Goal: Task Accomplishment & Management: Complete application form

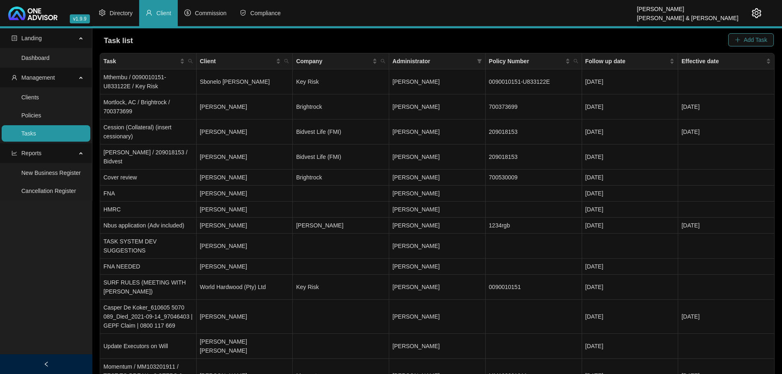
click at [743, 37] on button "Add Task" at bounding box center [751, 39] width 46 height 13
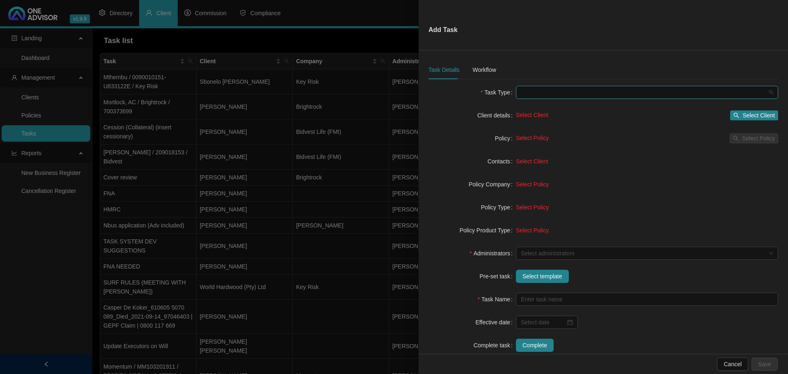
click at [540, 94] on span at bounding box center [647, 92] width 252 height 12
click at [532, 132] on div "Servicing" at bounding box center [643, 135] width 245 height 9
click at [751, 114] on span "Select Client" at bounding box center [758, 115] width 32 height 9
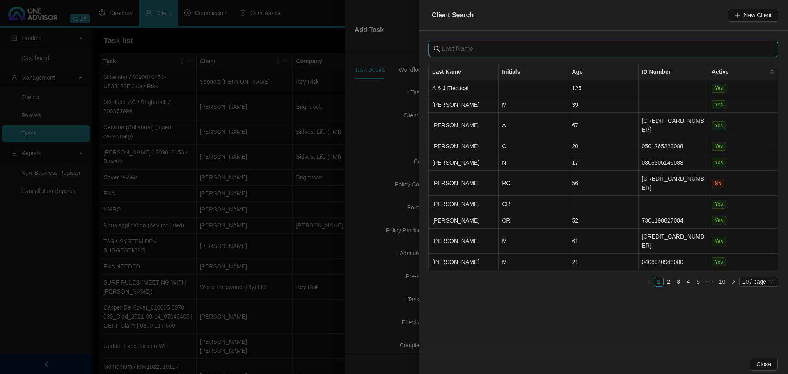
click at [471, 48] on input "text" at bounding box center [604, 49] width 325 height 10
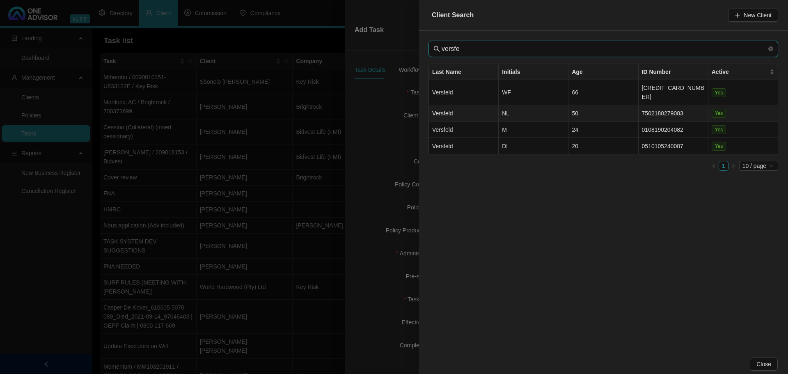
type input "versfe"
click at [526, 105] on td "NL" at bounding box center [534, 113] width 70 height 16
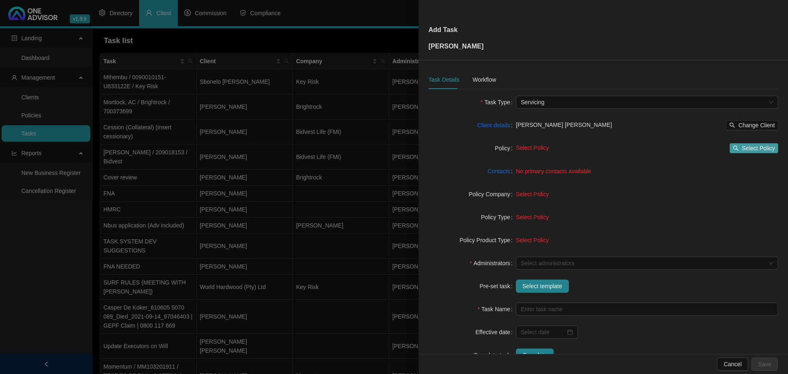
click at [751, 147] on span "Select Policy" at bounding box center [758, 148] width 33 height 9
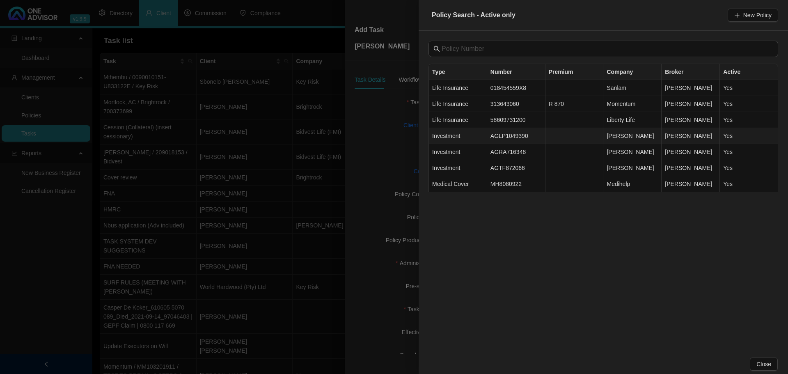
click at [518, 138] on td "AGLP1049390" at bounding box center [516, 136] width 58 height 16
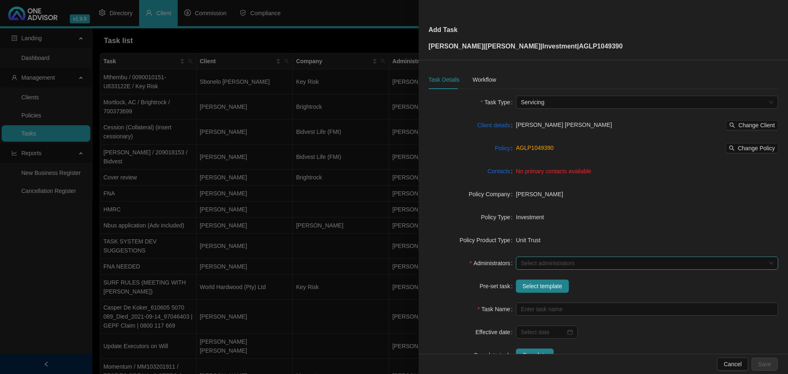
click at [545, 263] on div at bounding box center [643, 263] width 250 height 6
type input "m"
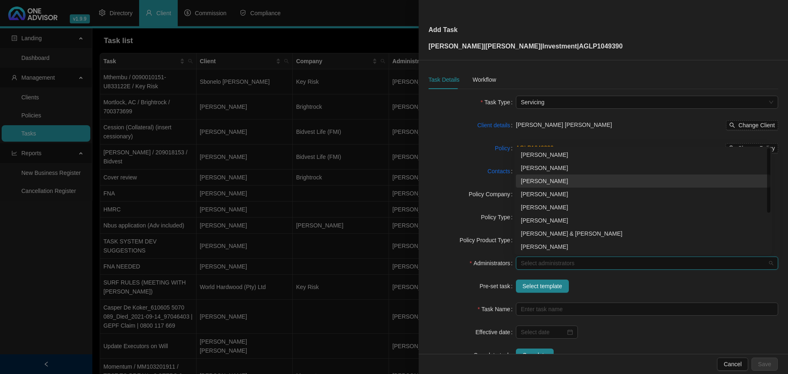
click at [554, 181] on div "[PERSON_NAME]" at bounding box center [643, 180] width 245 height 9
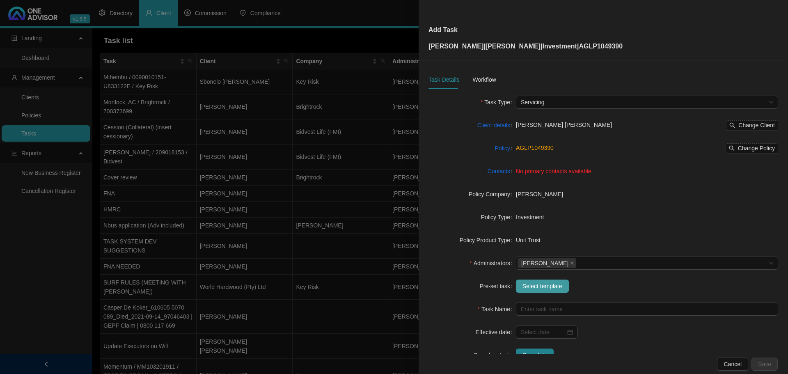
click at [538, 288] on span "Select template" at bounding box center [542, 286] width 40 height 9
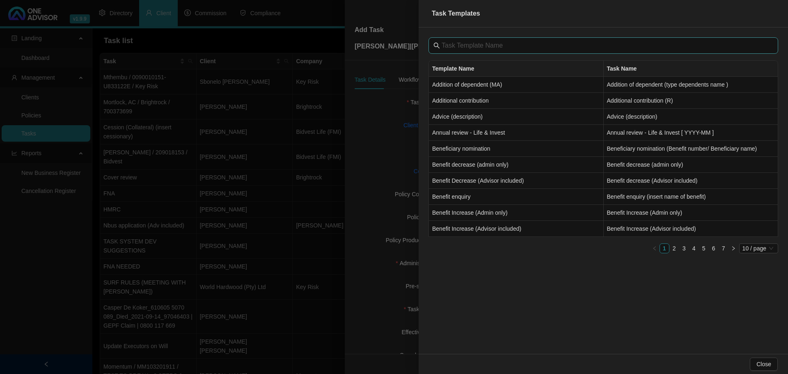
click at [470, 40] on span at bounding box center [603, 45] width 350 height 16
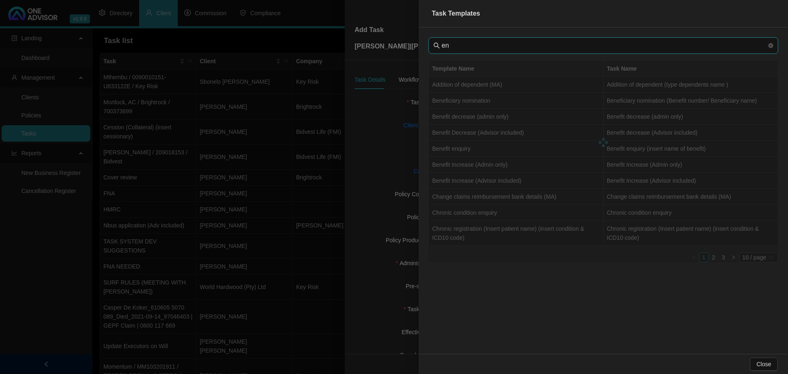
type input "e"
type input "w"
type input "m"
type input "draw"
click at [489, 105] on td "Withdrawal" at bounding box center [516, 101] width 175 height 16
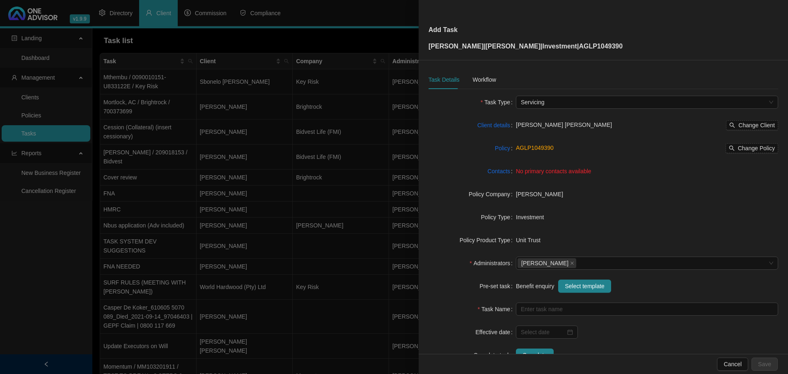
type input "Withdrawal (R)"
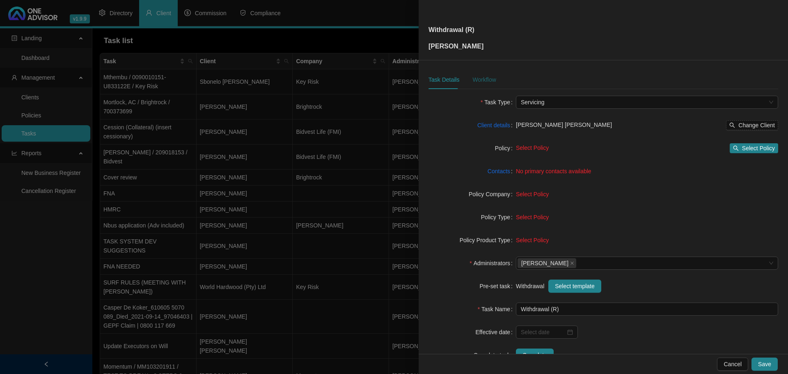
click at [484, 78] on div "Workflow" at bounding box center [483, 79] width 23 height 9
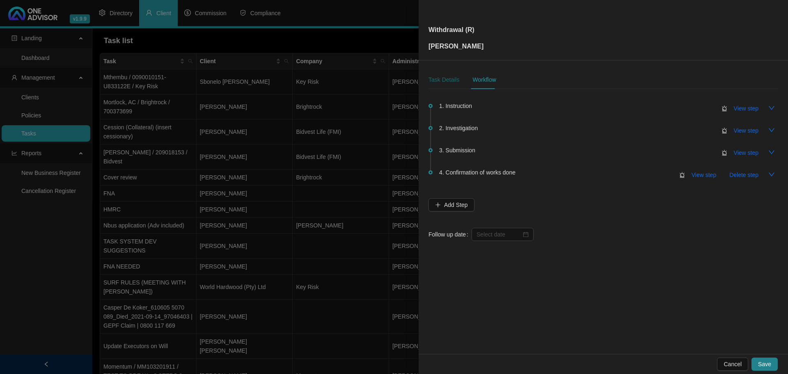
click at [445, 80] on div "Task Details" at bounding box center [443, 79] width 31 height 9
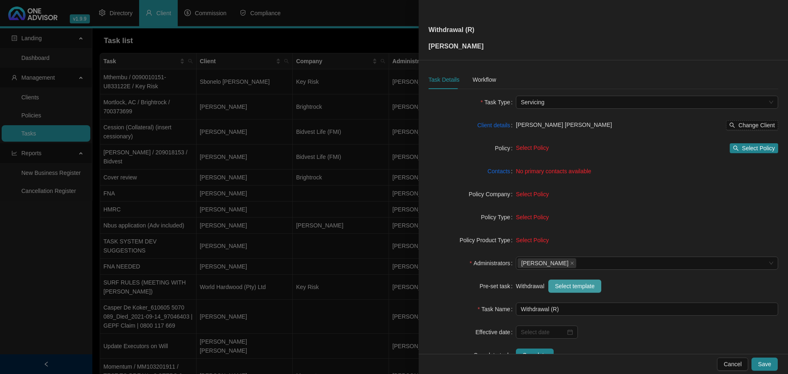
click at [580, 287] on span "Select template" at bounding box center [575, 286] width 40 height 9
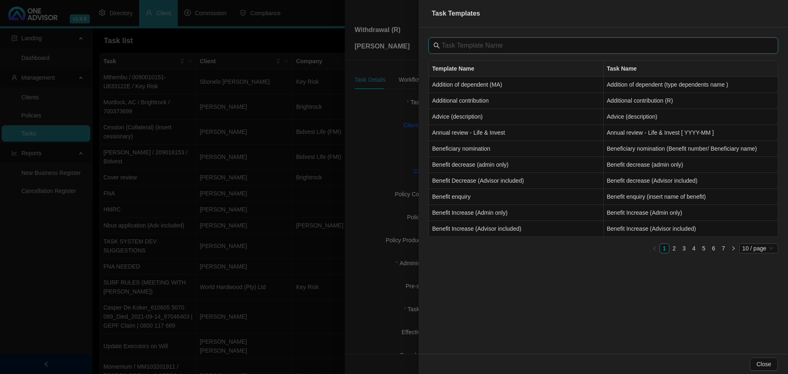
click at [495, 43] on input "text" at bounding box center [604, 46] width 325 height 10
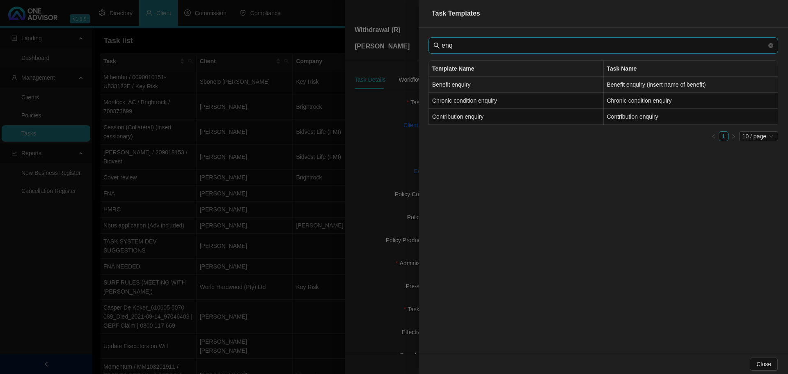
type input "enq"
click at [511, 90] on td "Benefit enquiry" at bounding box center [516, 85] width 175 height 16
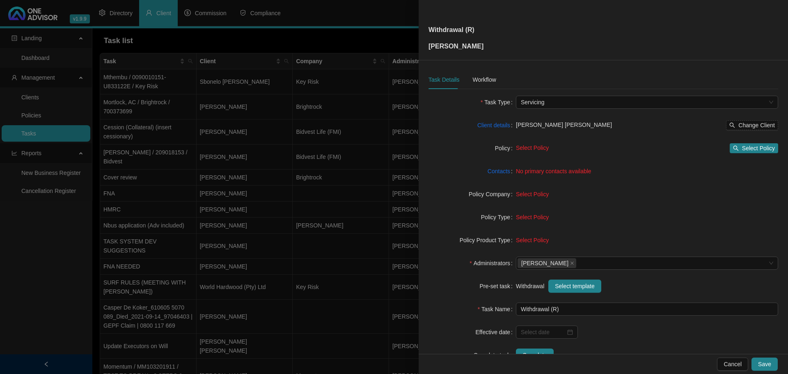
type input "Benefit enquiry (insert name of benefit)"
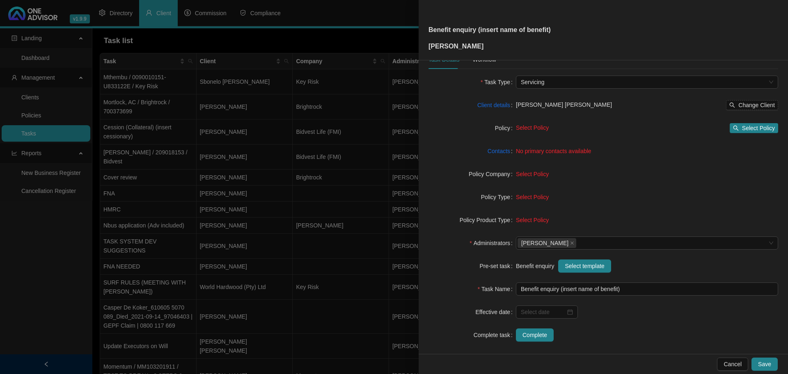
scroll to position [27, 0]
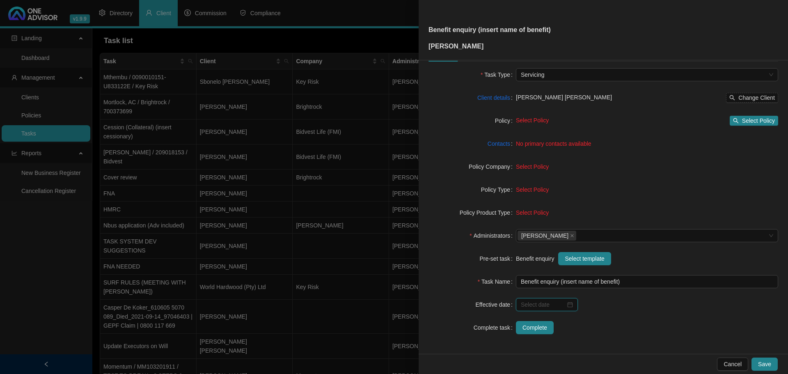
click at [540, 305] on input at bounding box center [543, 304] width 45 height 9
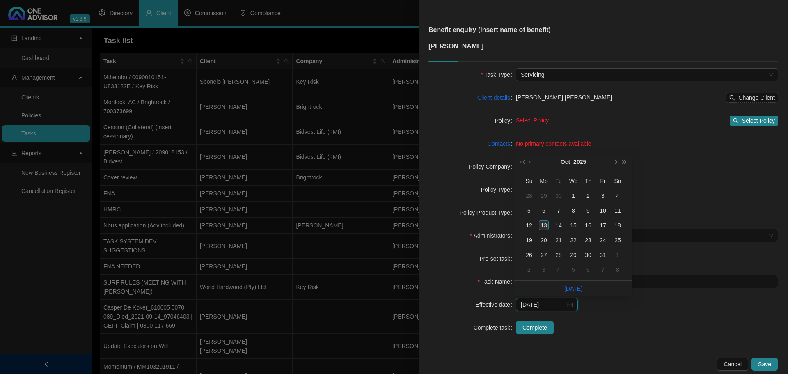
type input "[DATE]"
click at [545, 223] on div "13" at bounding box center [544, 225] width 10 height 10
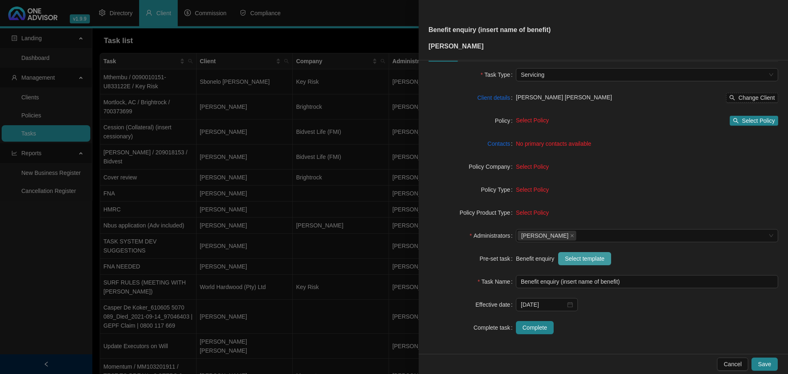
click at [578, 256] on span "Select template" at bounding box center [585, 258] width 40 height 9
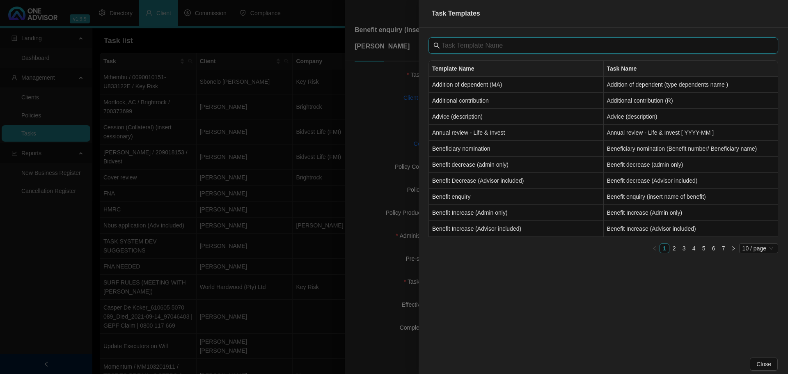
click at [467, 47] on input "text" at bounding box center [604, 46] width 325 height 10
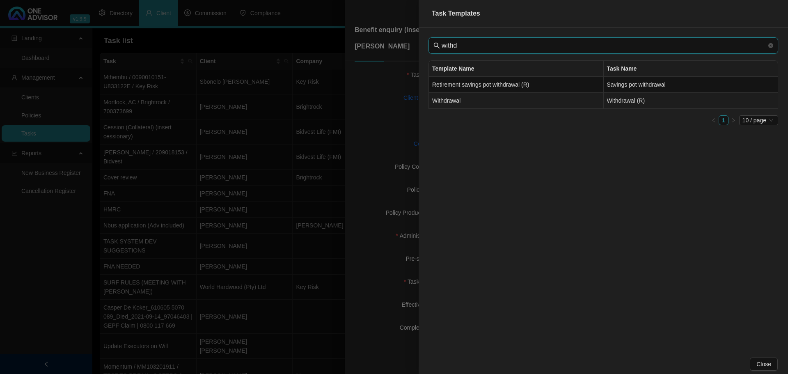
type input "withd"
click at [496, 100] on td "Withdrawal" at bounding box center [516, 101] width 175 height 16
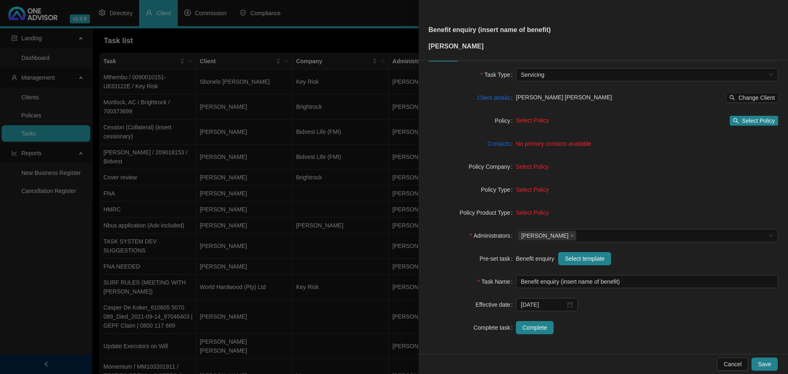
type input "Withdrawal (R)"
click at [565, 283] on input "Withdrawal (R)" at bounding box center [647, 281] width 262 height 13
click at [576, 258] on span "Select template" at bounding box center [575, 258] width 40 height 9
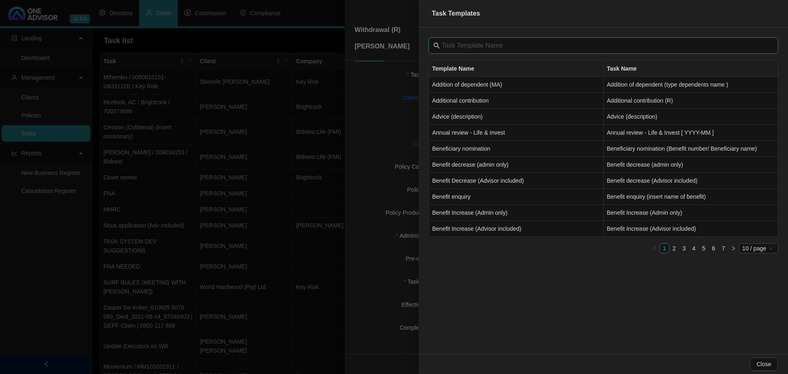
click at [474, 42] on input "text" at bounding box center [604, 46] width 325 height 10
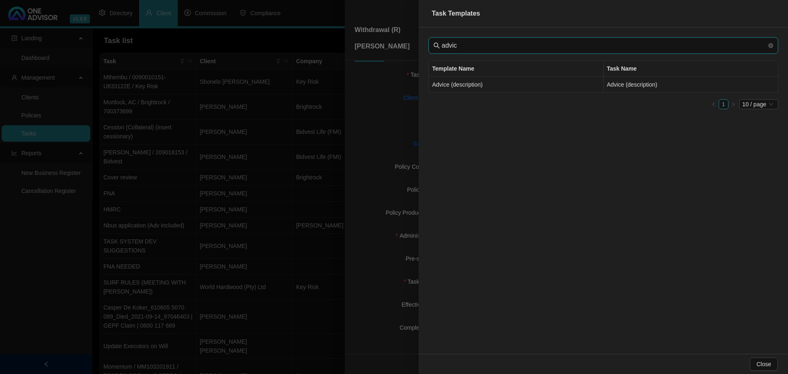
type input "advic"
click at [497, 82] on td "Advice (description)" at bounding box center [516, 85] width 175 height 16
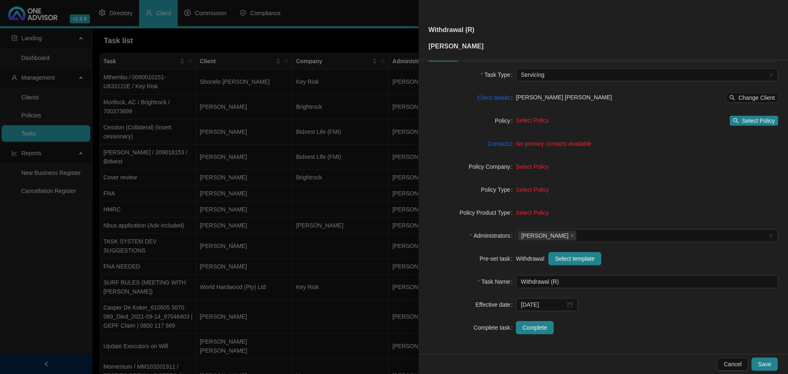
type input "Advice (description)"
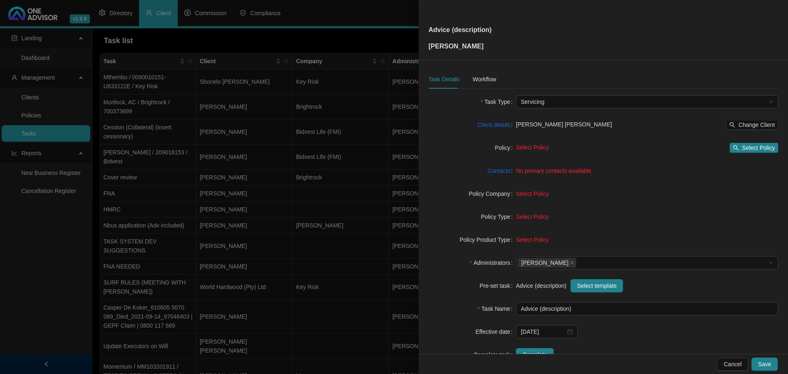
scroll to position [0, 0]
click at [481, 77] on div "Workflow" at bounding box center [483, 79] width 23 height 9
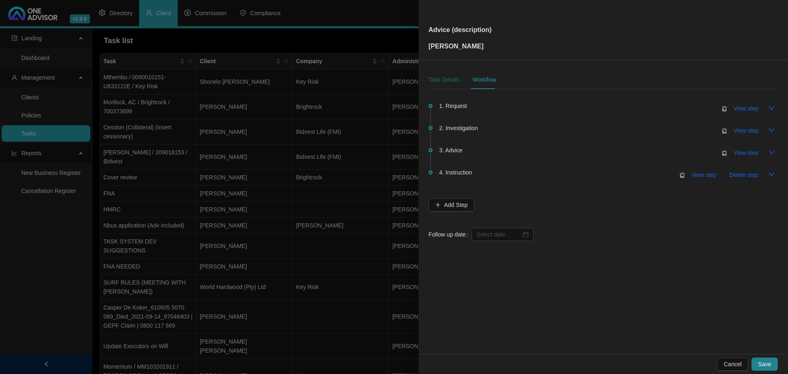
click at [449, 78] on div "Task Details" at bounding box center [443, 79] width 31 height 9
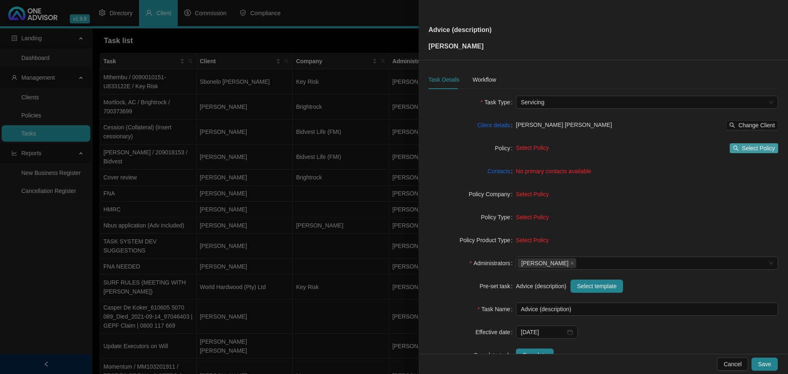
click at [746, 148] on span "Select Policy" at bounding box center [758, 148] width 33 height 9
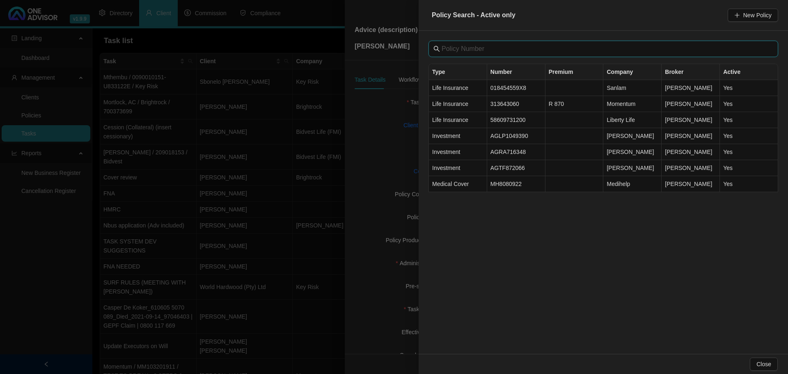
click at [471, 53] on input "text" at bounding box center [604, 49] width 325 height 10
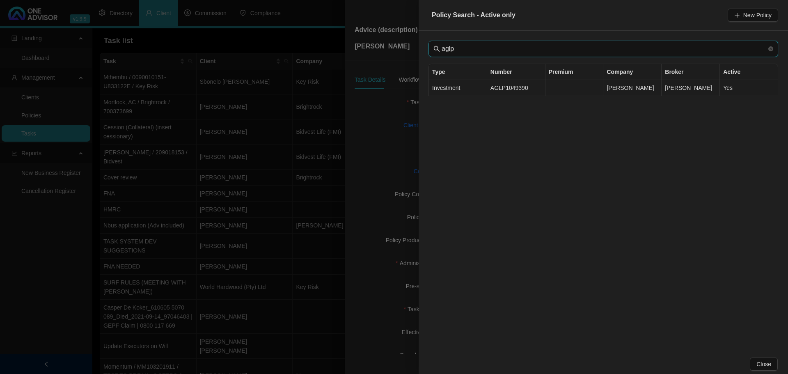
type input "aglp"
click at [463, 87] on td "Investment" at bounding box center [458, 88] width 58 height 16
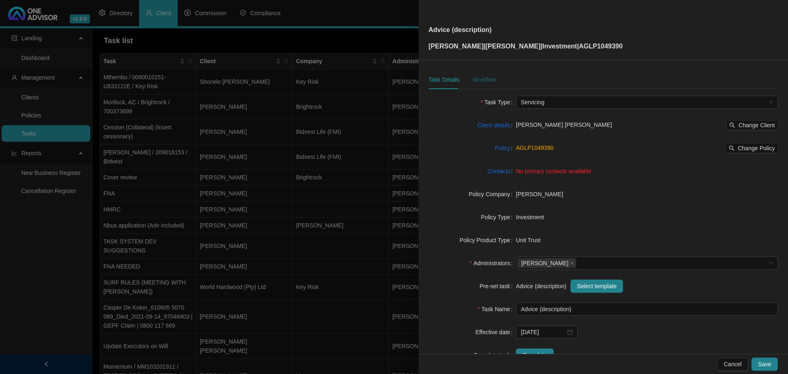
click at [480, 77] on div "Workflow" at bounding box center [483, 79] width 23 height 9
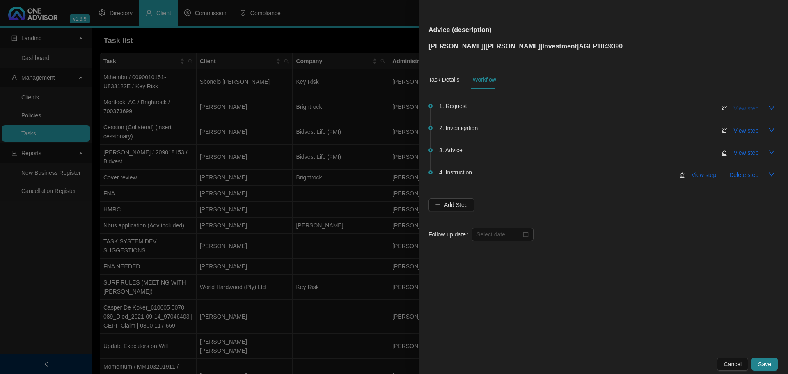
click at [749, 109] on span "View step" at bounding box center [746, 108] width 25 height 9
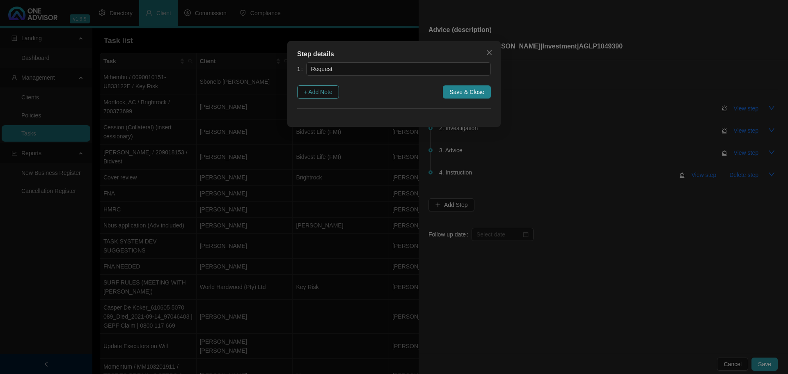
click at [318, 91] on span "+ Add Note" at bounding box center [318, 91] width 29 height 9
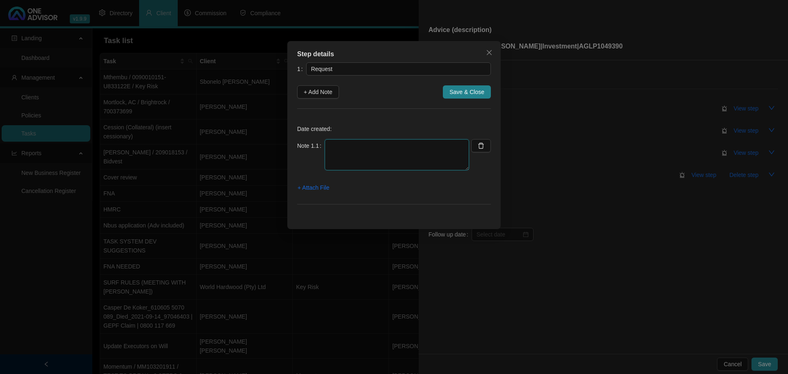
click at [350, 148] on textarea at bounding box center [397, 154] width 144 height 31
paste textarea "[[DATE] 8:15 AM] [PERSON_NAME]: Good morning [PERSON_NAME], I really hope you'r…"
drag, startPoint x: 328, startPoint y: 166, endPoint x: 471, endPoint y: 199, distance: 146.7
click at [471, 201] on div "Date created: Note 1.1 [[DATE] 8:15 AM] [PERSON_NAME]: Good morning [PERSON_NAM…" at bounding box center [394, 167] width 194 height 96
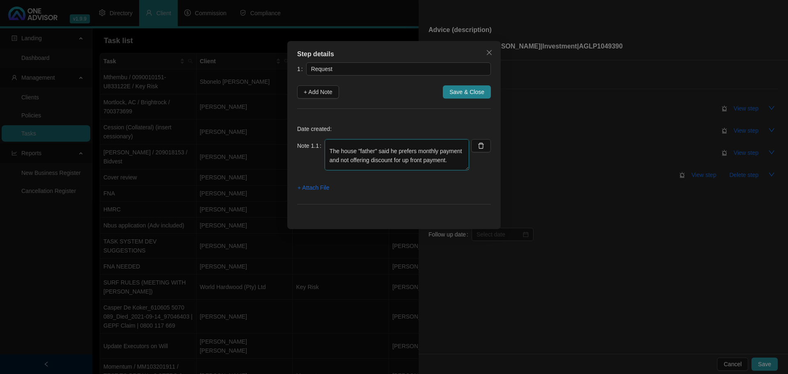
scroll to position [0, 0]
type textarea "[[DATE] 8:15 AM] [PERSON_NAME]: Good morning [PERSON_NAME], I really hope you'r…"
click at [472, 91] on span "Save & Close" at bounding box center [466, 91] width 35 height 9
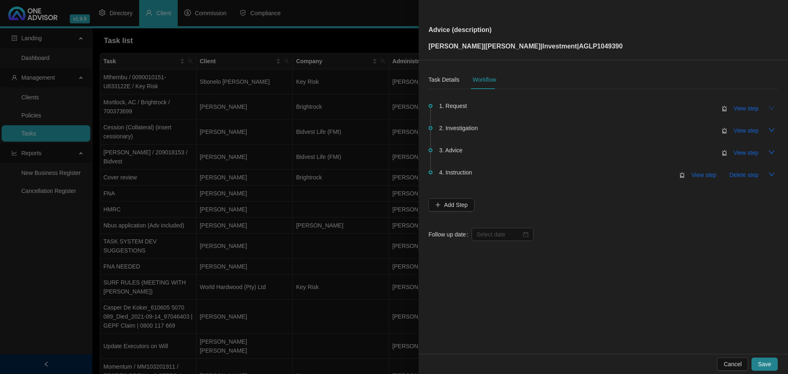
click at [772, 106] on icon "down" at bounding box center [771, 108] width 7 height 7
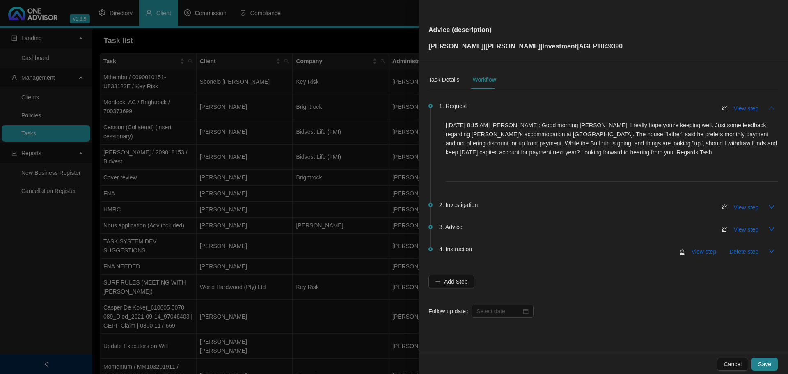
click at [772, 106] on icon "up" at bounding box center [771, 108] width 7 height 7
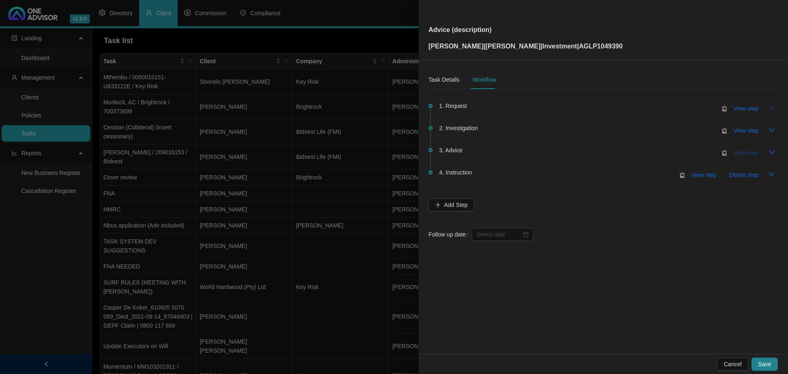
click at [746, 150] on span "View step" at bounding box center [746, 152] width 25 height 9
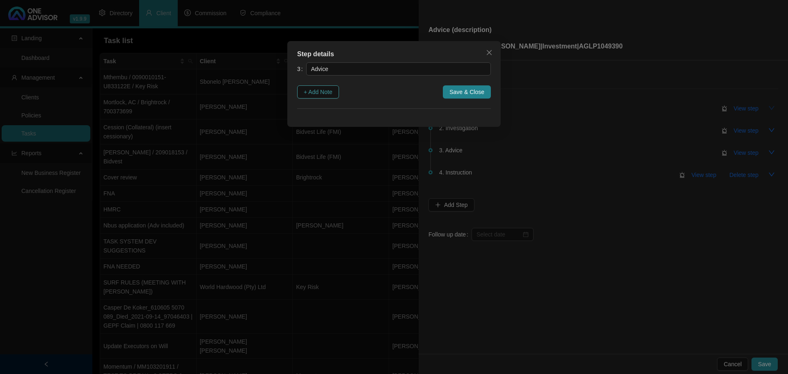
click at [315, 91] on span "+ Add Note" at bounding box center [318, 91] width 29 height 9
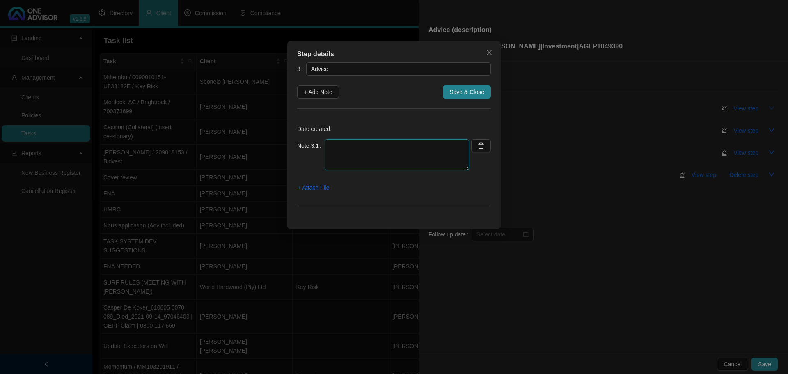
click at [337, 145] on textarea at bounding box center [397, 154] width 144 height 31
paste textarea "[[DATE] 8:15 AM] [PERSON_NAME]: Good morning [PERSON_NAME], I really hope you'r…"
click at [329, 144] on textarea "[[DATE] 8:15 AM] [PERSON_NAME]: Good morning [PERSON_NAME], I really hope you'r…" at bounding box center [397, 154] width 144 height 31
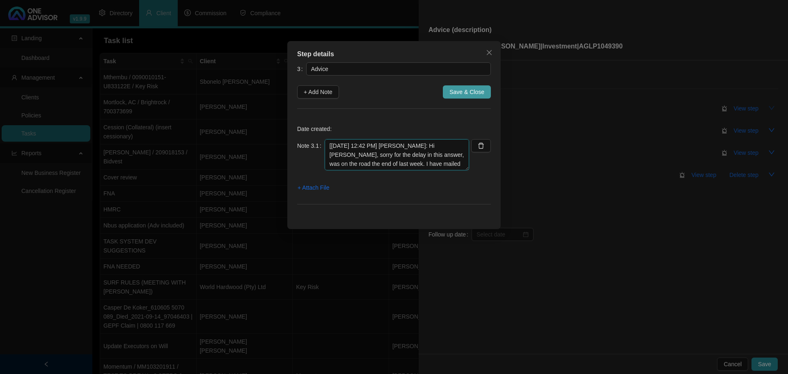
type textarea "[[DATE] 12:42 PM] [PERSON_NAME]: Hi [PERSON_NAME], sorry for the delay in this …"
click at [462, 92] on span "Save & Close" at bounding box center [466, 91] width 35 height 9
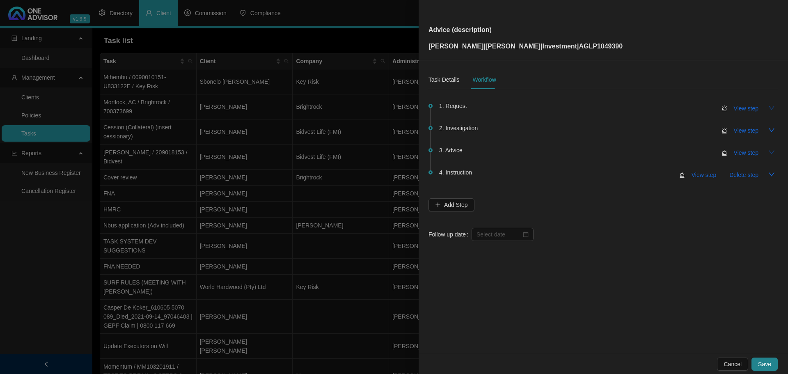
click at [772, 153] on icon "down" at bounding box center [771, 152] width 7 height 7
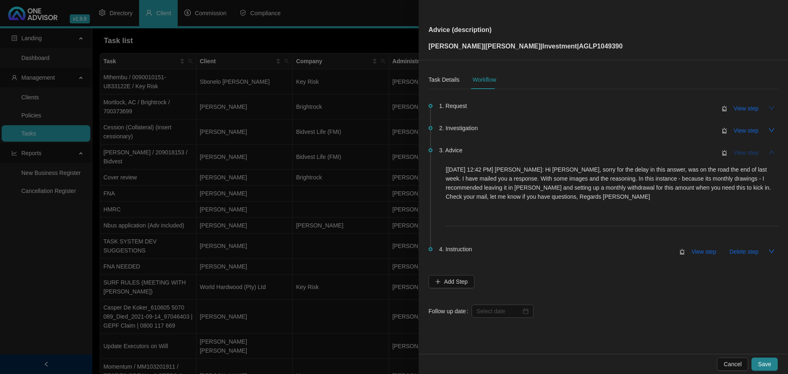
click at [746, 153] on span "View step" at bounding box center [746, 152] width 25 height 9
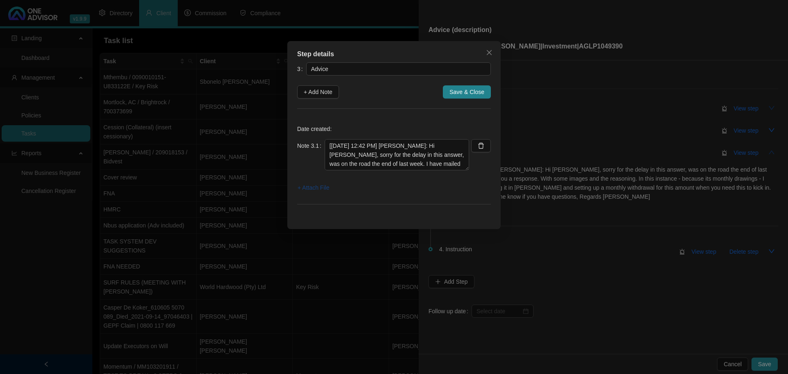
click at [318, 188] on span "+ Attach File" at bounding box center [314, 187] width 32 height 9
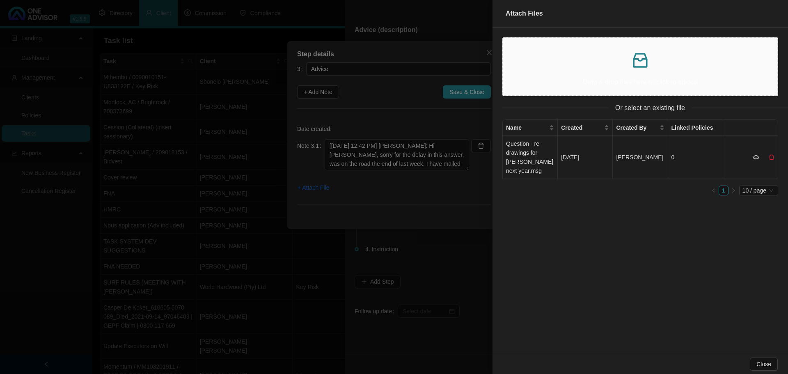
click at [521, 158] on td "Question - re drawings for [PERSON_NAME] next year.msg" at bounding box center [530, 157] width 55 height 43
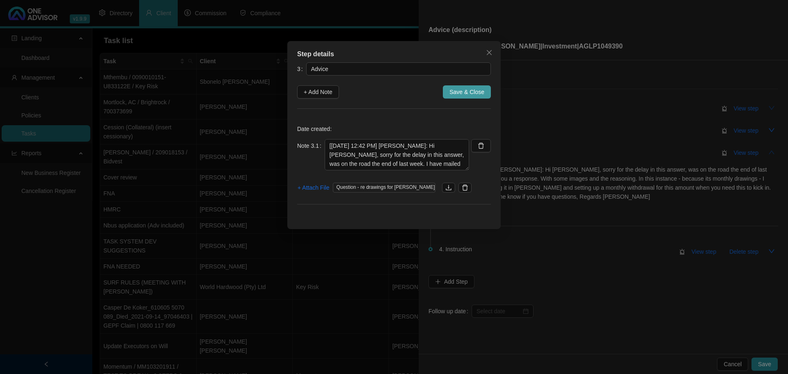
click at [454, 87] on button "Save & Close" at bounding box center [467, 91] width 48 height 13
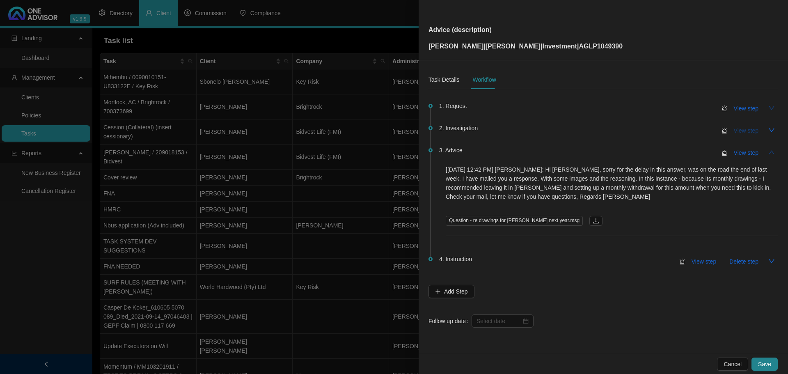
click at [750, 130] on span "View step" at bounding box center [746, 130] width 25 height 9
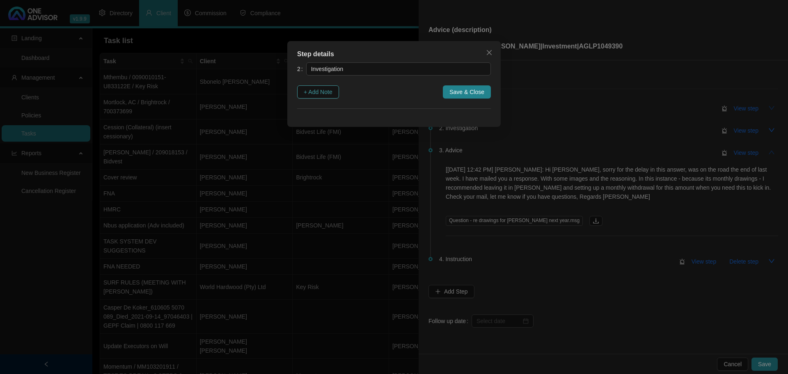
click at [326, 92] on span "+ Add Note" at bounding box center [318, 91] width 29 height 9
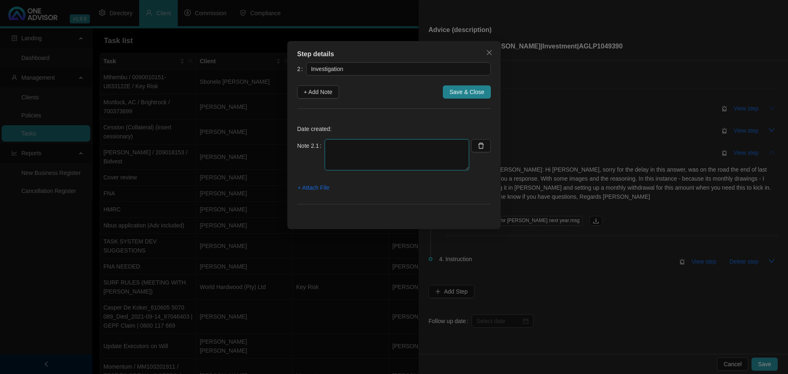
click at [334, 146] on textarea at bounding box center [397, 154] width 144 height 31
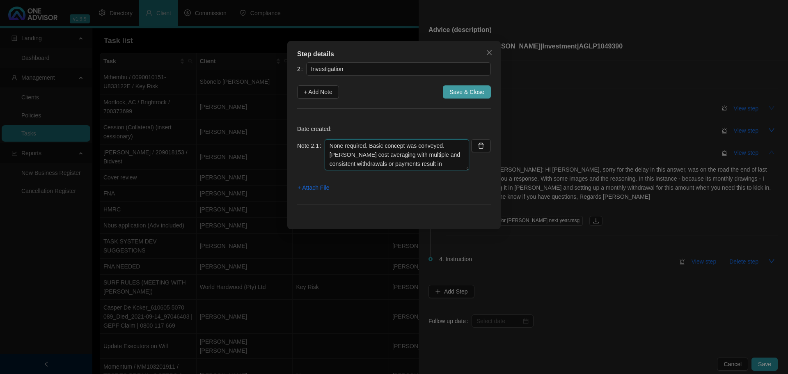
type textarea "None required. Basic concept was conveyed. [PERSON_NAME] cost averaging with mu…"
click at [456, 92] on span "Save & Close" at bounding box center [466, 91] width 35 height 9
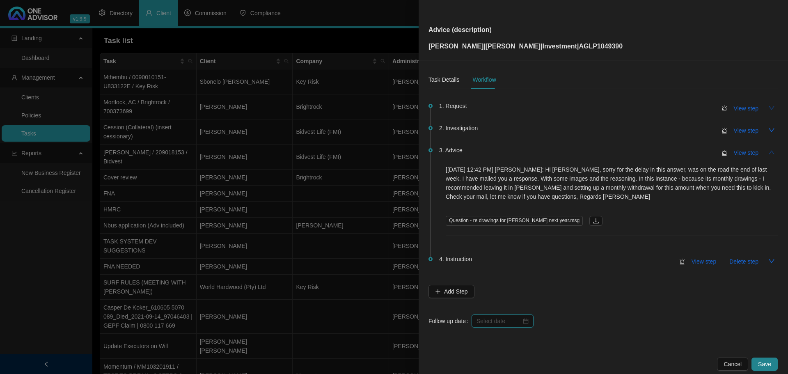
click at [497, 323] on input at bounding box center [498, 320] width 45 height 9
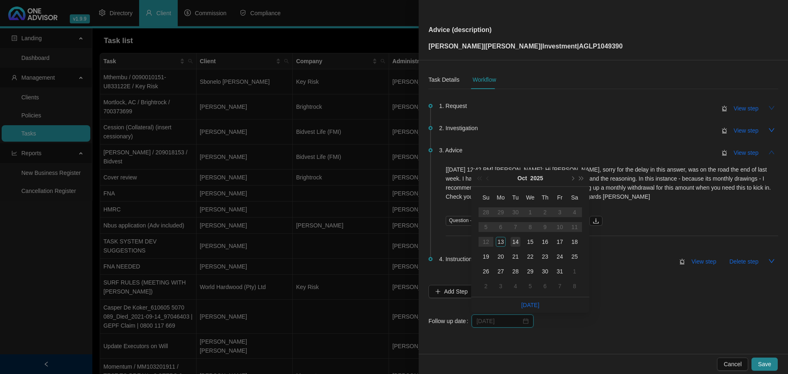
type input "[DATE]"
click at [514, 241] on div "14" at bounding box center [516, 242] width 10 height 10
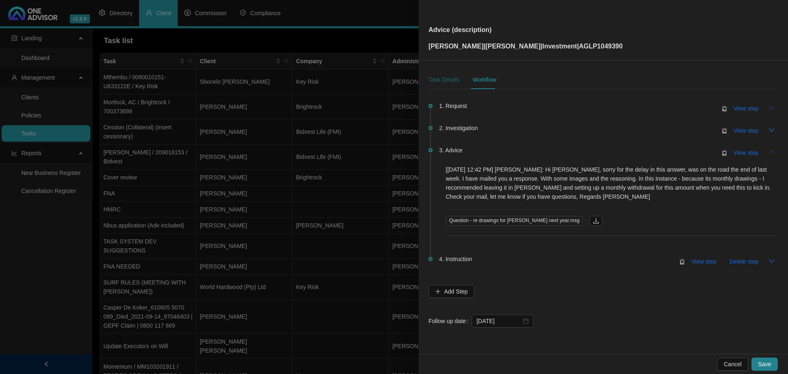
click at [446, 77] on div "Task Details" at bounding box center [443, 79] width 31 height 9
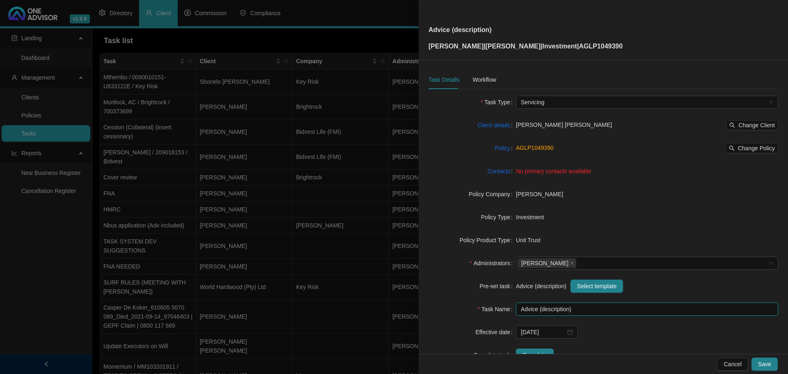
click at [568, 308] on input "Advice (description)" at bounding box center [647, 308] width 262 height 13
click at [540, 309] on input "Advice (Withdrawal of [PERSON_NAME])" at bounding box center [647, 308] width 262 height 13
click at [623, 308] on input "Advice - How to withdraw [PERSON_NAME] Fees)" at bounding box center [647, 308] width 262 height 13
type input "Advice - How to withdraw [PERSON_NAME] Fees"
click at [485, 77] on div "Workflow" at bounding box center [483, 79] width 23 height 9
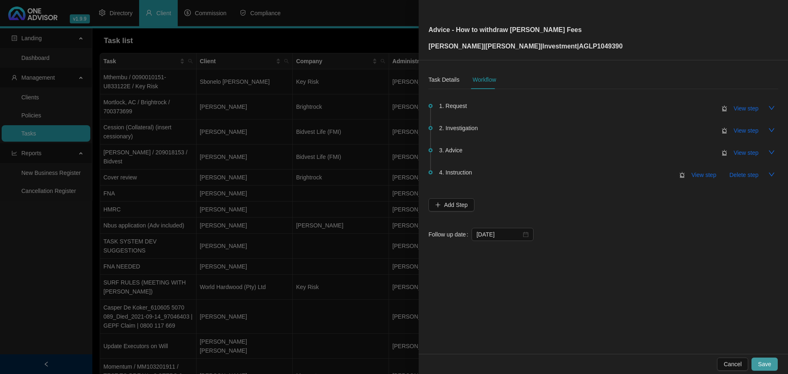
click at [766, 364] on span "Save" at bounding box center [764, 364] width 13 height 9
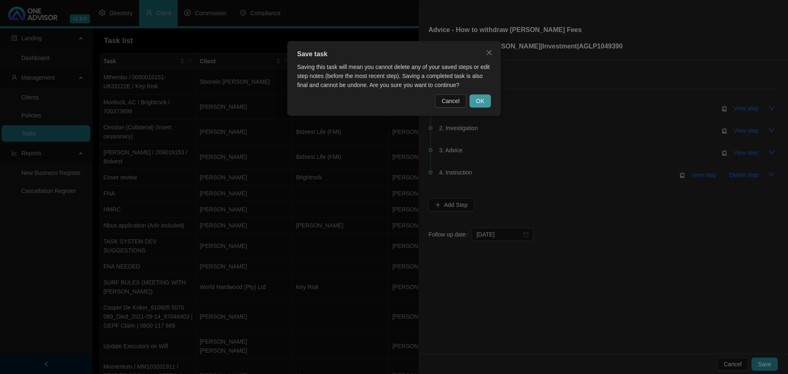
click at [483, 101] on span "OK" at bounding box center [480, 100] width 8 height 9
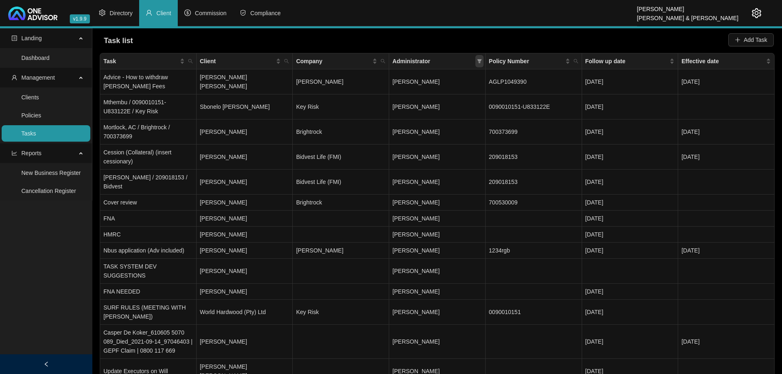
click at [478, 60] on icon "filter" at bounding box center [479, 61] width 5 height 4
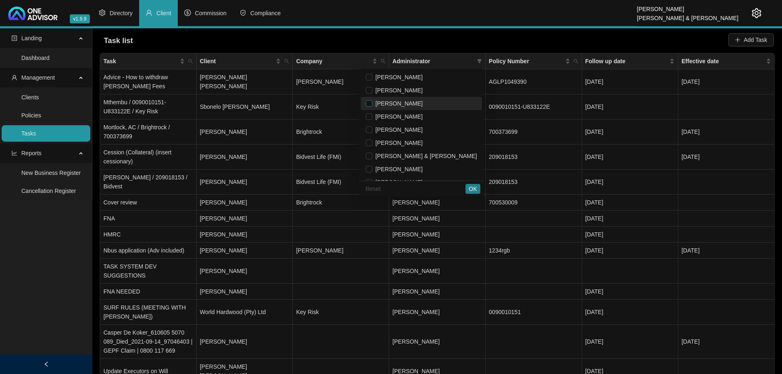
click at [372, 103] on input "checkbox" at bounding box center [369, 103] width 7 height 7
checkbox input "true"
click at [473, 186] on span "OK" at bounding box center [473, 188] width 8 height 9
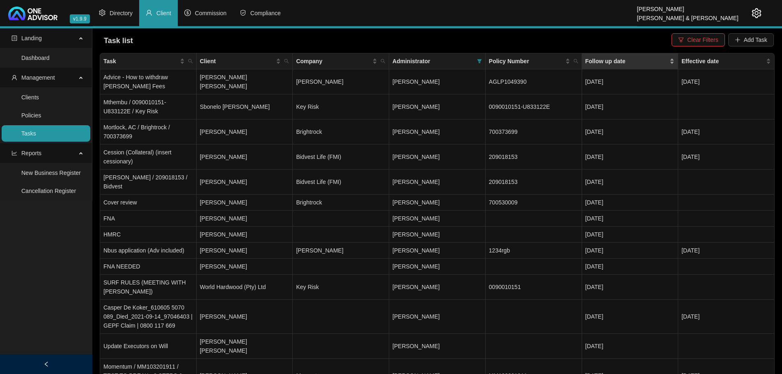
click at [646, 60] on span "Follow up date" at bounding box center [626, 61] width 83 height 9
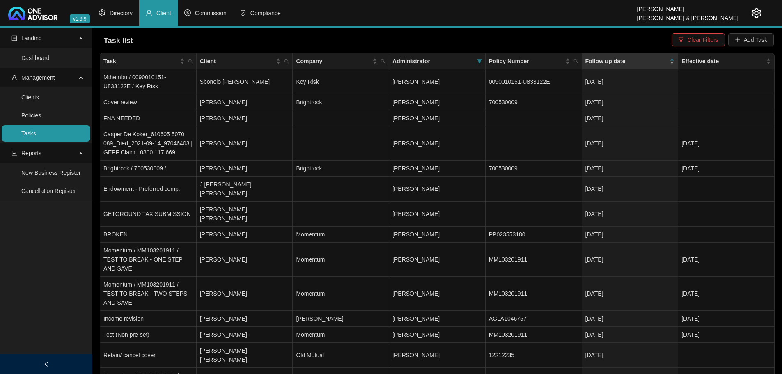
click at [646, 60] on span "Follow up date" at bounding box center [626, 61] width 83 height 9
